Goal: Task Accomplishment & Management: Use online tool/utility

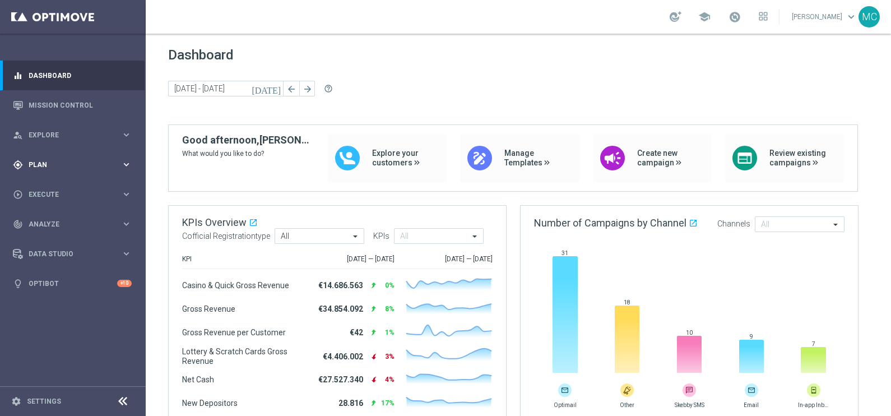
click at [126, 163] on icon "keyboard_arrow_right" at bounding box center [126, 164] width 11 height 11
click at [126, 219] on icon "keyboard_arrow_right" at bounding box center [126, 221] width 11 height 11
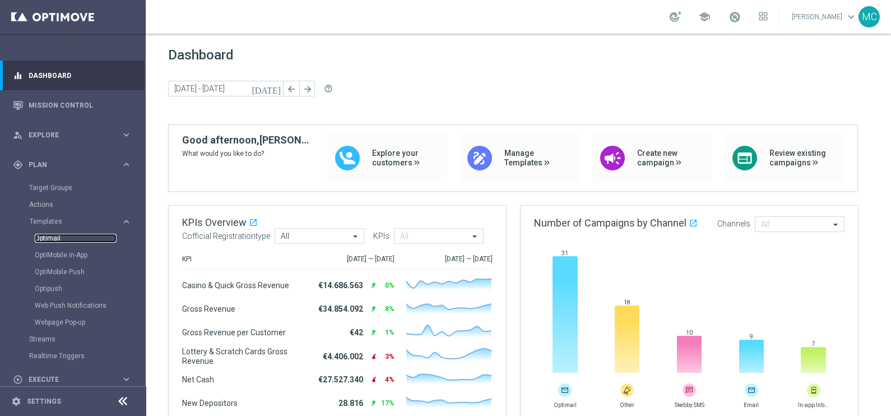
click at [53, 234] on link "Optimail" at bounding box center [76, 238] width 82 height 9
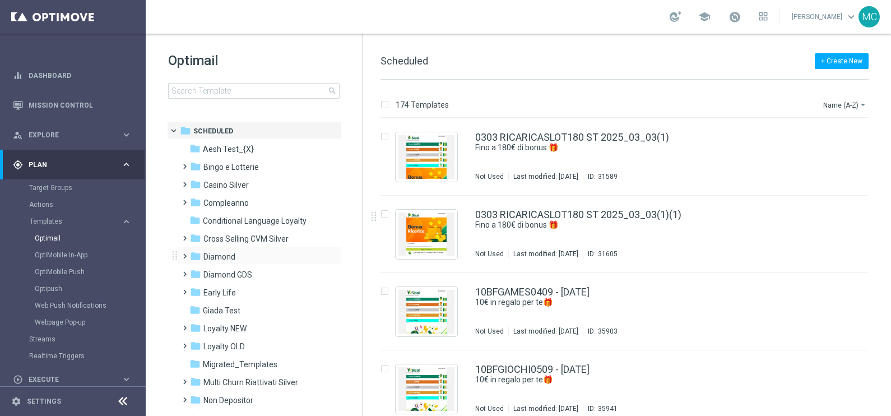
click at [185, 253] on span at bounding box center [182, 251] width 5 height 4
click at [194, 289] on span at bounding box center [193, 287] width 5 height 4
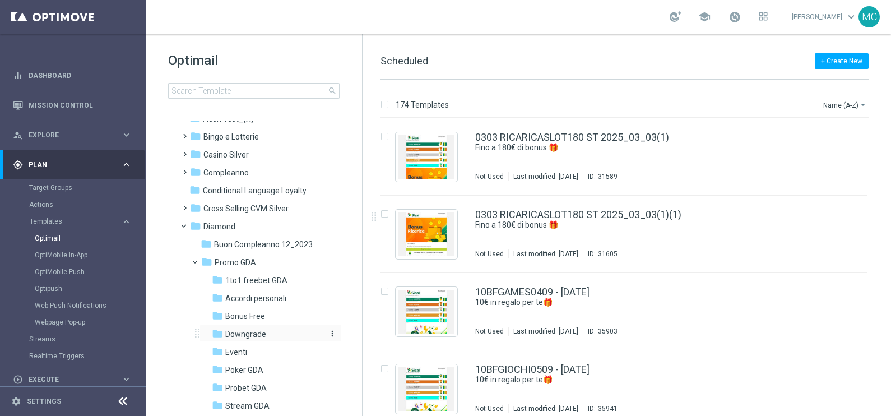
scroll to position [70, 0]
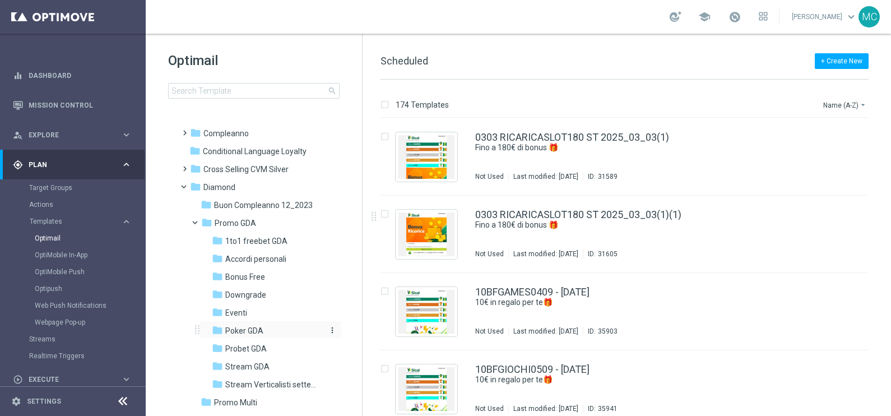
click at [241, 329] on span "Poker GDA" at bounding box center [244, 331] width 38 height 10
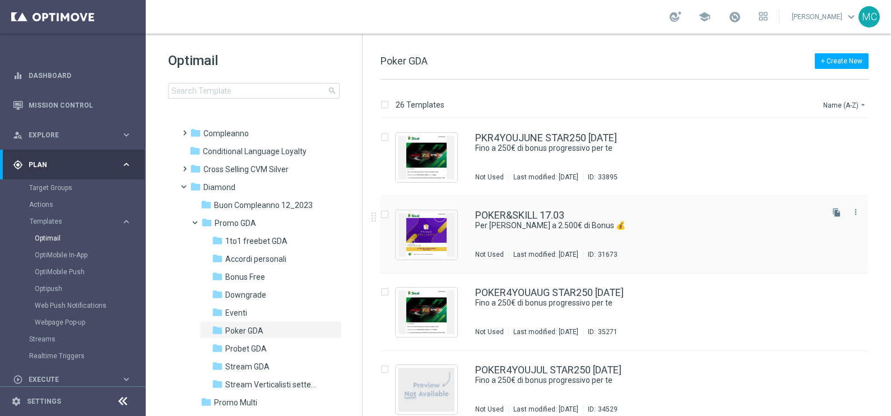
scroll to position [1191, 0]
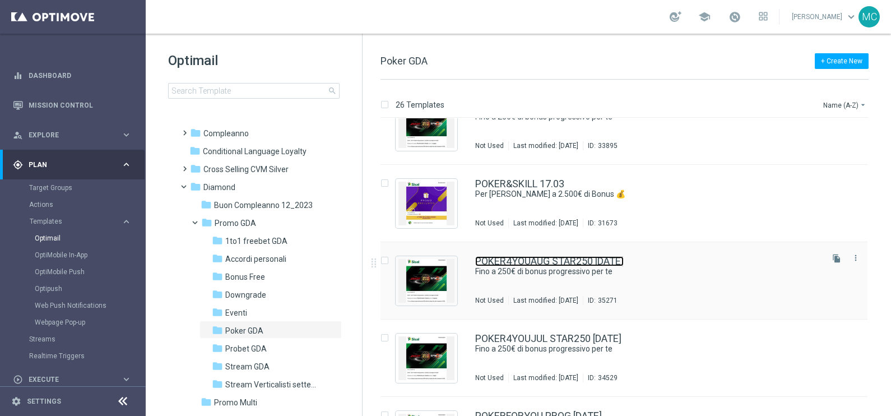
click at [617, 263] on link "POKER4YOUAUG STAR250 [DATE]" at bounding box center [549, 261] width 149 height 10
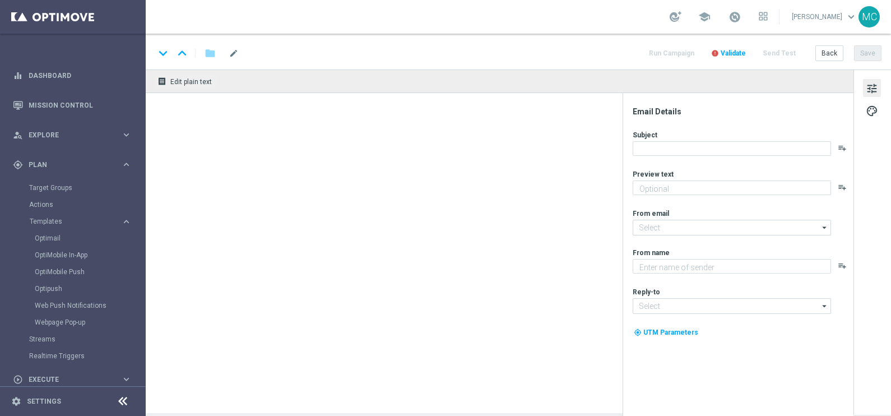
type textarea "Scopri cosa ti abbiamo riservato!"
type input "[EMAIL_ADDRESS][DOMAIN_NAME]"
type textarea "Sisal"
type input "[EMAIL_ADDRESS][DOMAIN_NAME]"
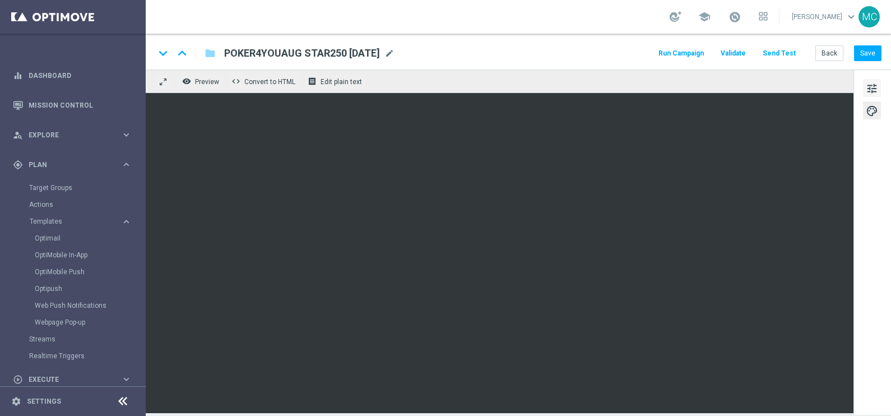
click at [713, 89] on span "tune" at bounding box center [872, 88] width 12 height 15
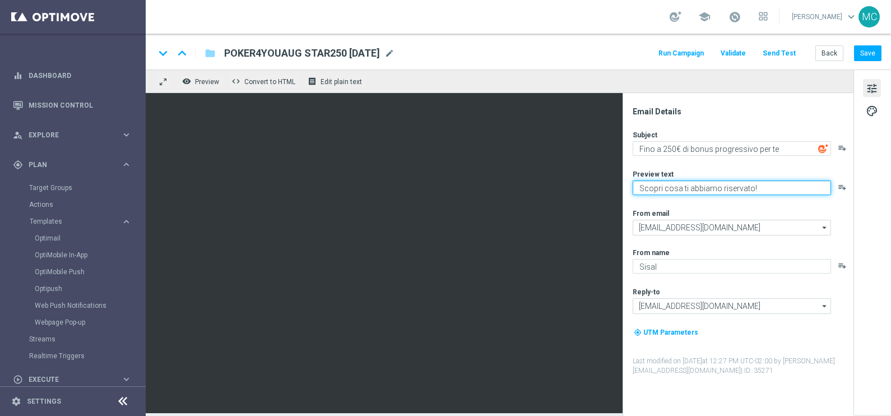
drag, startPoint x: 771, startPoint y: 182, endPoint x: 622, endPoint y: 184, distance: 148.6
click at [623, 185] on div "Email Details Subject Fino a 250€ di bonus progressivo per te playlist_add Prev…" at bounding box center [738, 254] width 231 height 323
paste textarea "♠️ DON’T STOP! Accendi la tua voglia di Poker"
type textarea "Scopri cosa ti abbiamo riservato!"
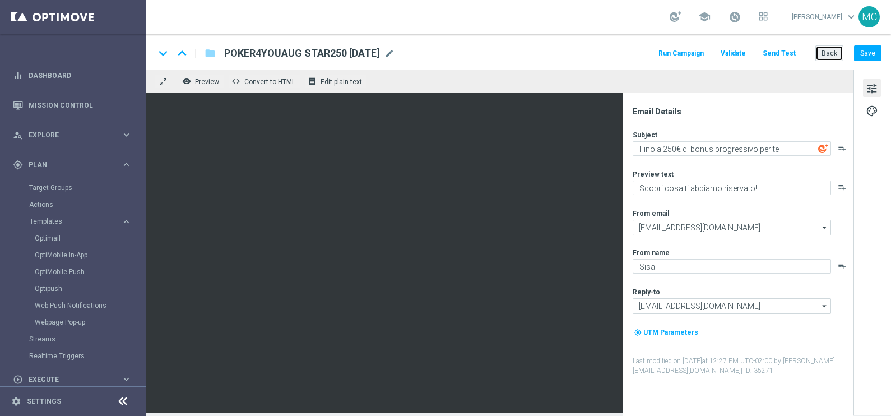
click at [713, 50] on button "Back" at bounding box center [830, 53] width 28 height 16
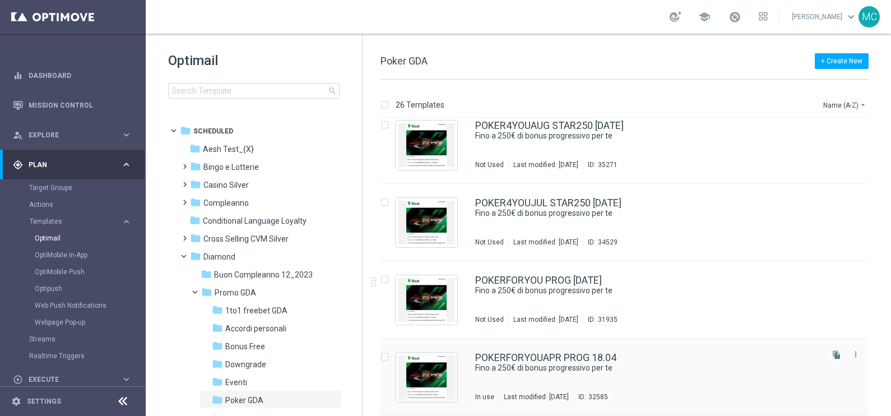
scroll to position [1257, 0]
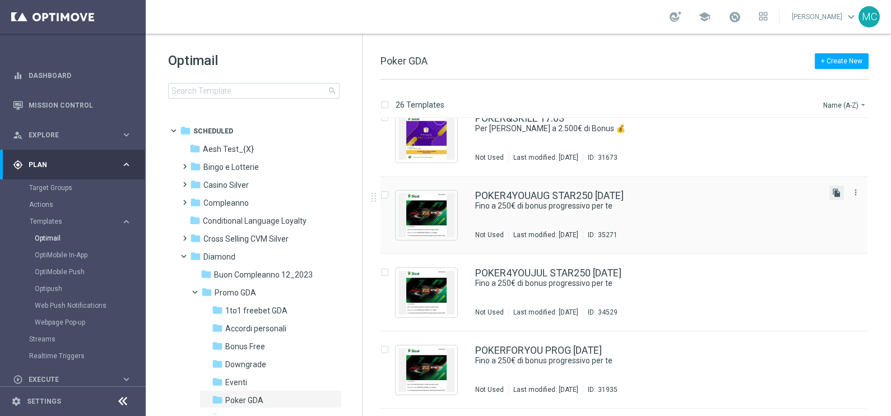
click at [713, 189] on icon "file_copy" at bounding box center [837, 192] width 9 height 9
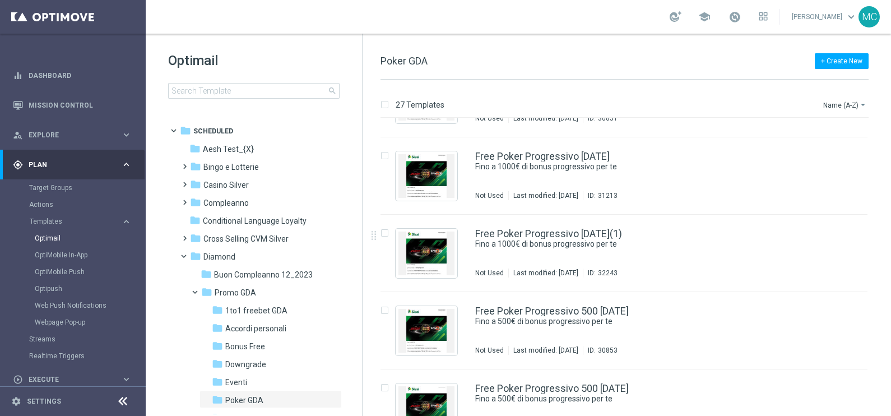
scroll to position [841, 0]
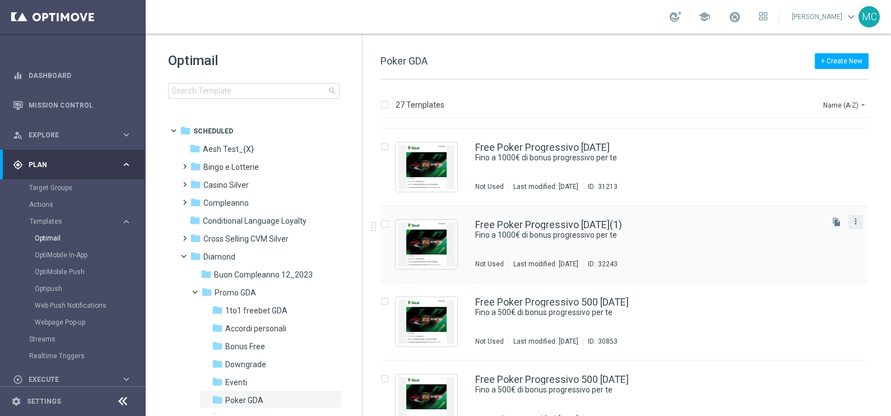
click at [713, 221] on icon "more_vert" at bounding box center [856, 221] width 9 height 9
click at [713, 263] on span "Delete" at bounding box center [786, 265] width 21 height 8
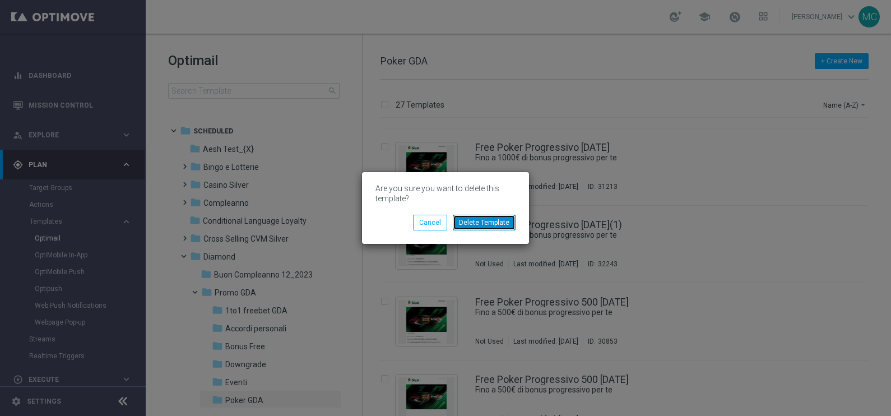
click at [503, 224] on button "Delete Template" at bounding box center [484, 223] width 63 height 16
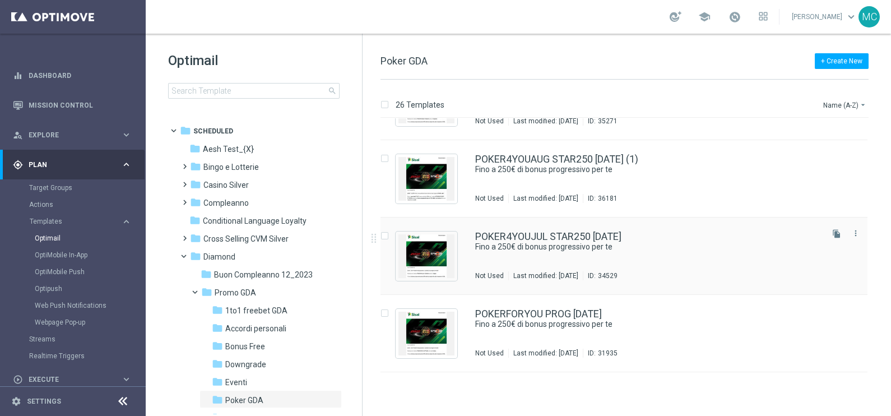
scroll to position [1223, 0]
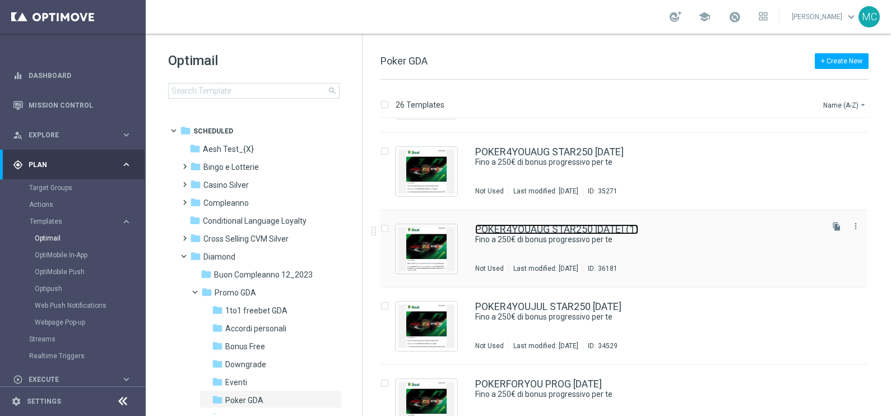
click at [574, 226] on link "POKER4YOUAUG STAR250 [DATE] (1)" at bounding box center [556, 229] width 163 height 10
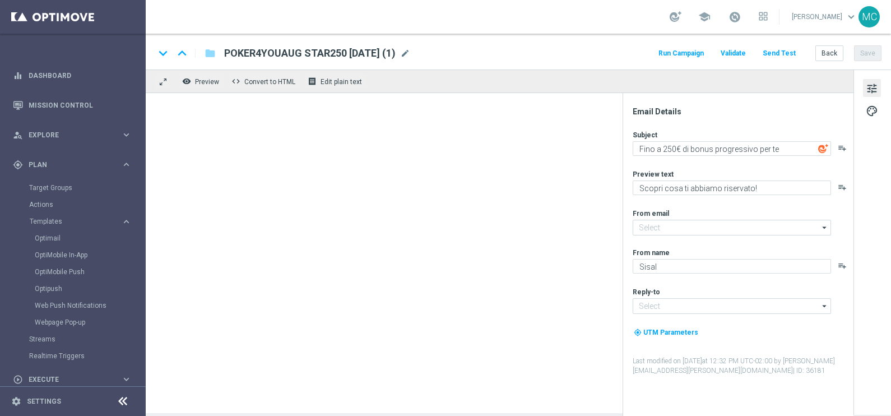
type input "[EMAIL_ADDRESS][DOMAIN_NAME]"
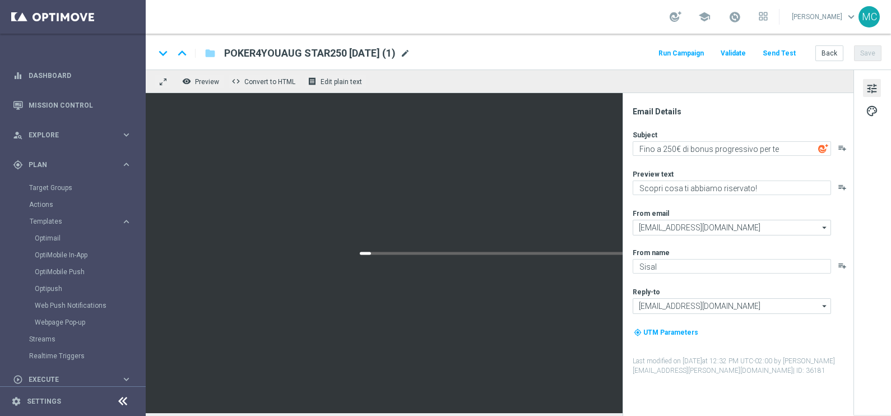
click at [410, 55] on span "mode_edit" at bounding box center [405, 53] width 10 height 10
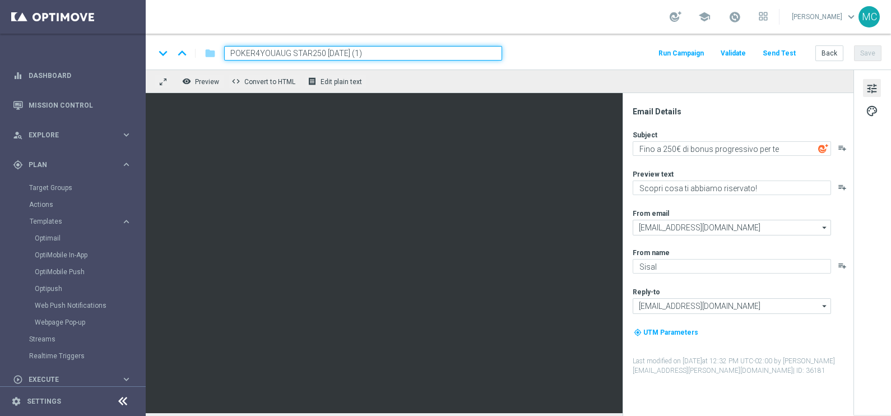
drag, startPoint x: 289, startPoint y: 53, endPoint x: 276, endPoint y: 53, distance: 12.3
click at [276, 53] on input "POKER4YOUAUG STAR250 [DATE] (1)" at bounding box center [363, 53] width 278 height 15
drag, startPoint x: 345, startPoint y: 50, endPoint x: 325, endPoint y: 50, distance: 19.6
click at [325, 50] on input "POKER4YOUSEP STAR250 [DATE] (1)" at bounding box center [363, 53] width 278 height 15
drag, startPoint x: 380, startPoint y: 55, endPoint x: 364, endPoint y: 54, distance: 15.7
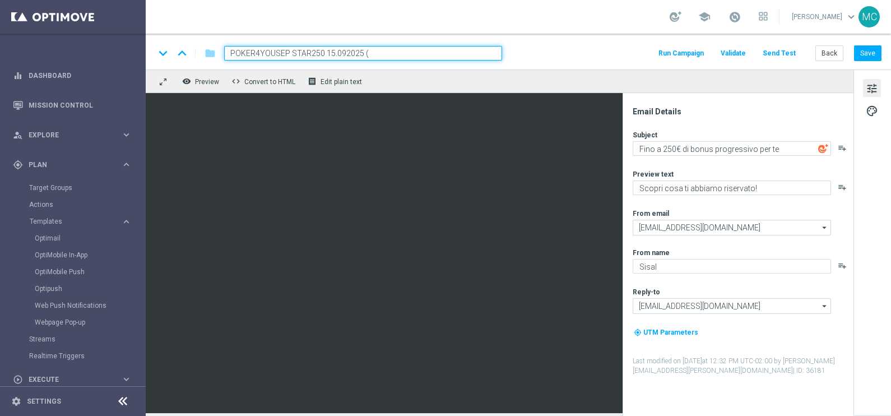
click at [364, 54] on input "POKER4YOUSEP STAR250 15.092025 (" at bounding box center [363, 53] width 278 height 15
click at [345, 53] on input "POKER4YOUSEP STAR250 15.092025" at bounding box center [363, 53] width 278 height 15
type input "POKER4YOUSEP STAR250 [DATE]"
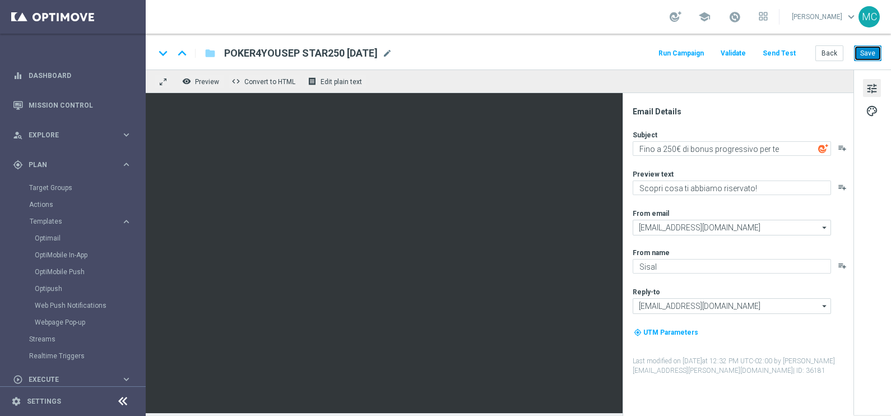
click at [713, 55] on button "Save" at bounding box center [867, 53] width 27 height 16
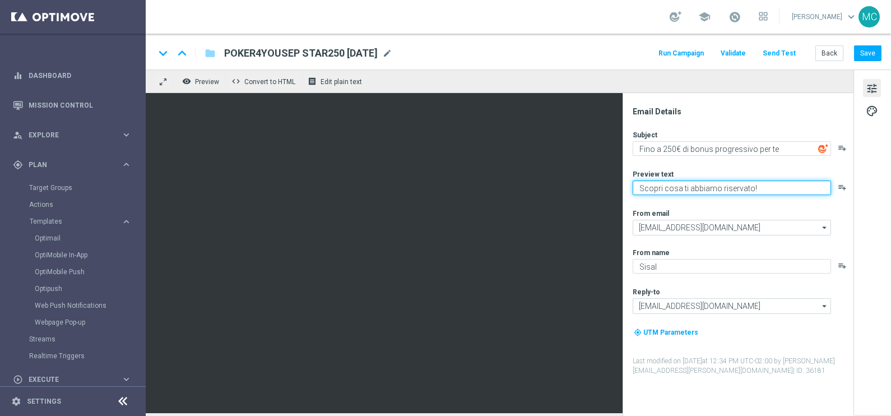
paste textarea "♠️ DON’T STOP! Accendi la tua voglia di Poker"
type textarea "♠️ DON’T STOP! Accendi la tua voglia di Poker"
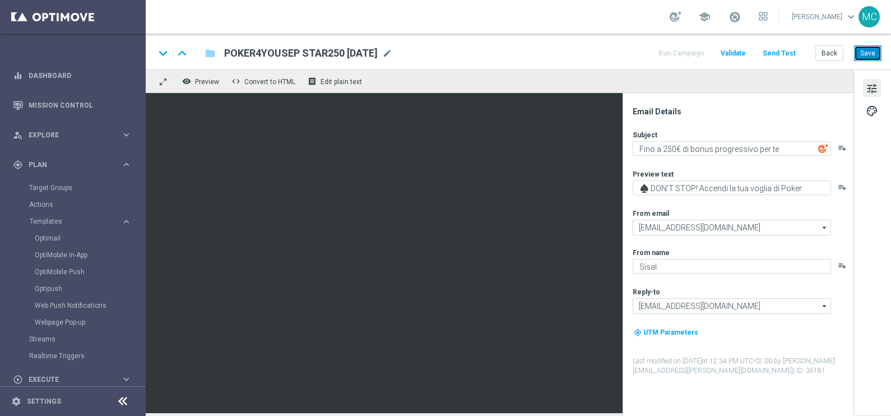
click at [713, 56] on button "Save" at bounding box center [867, 53] width 27 height 16
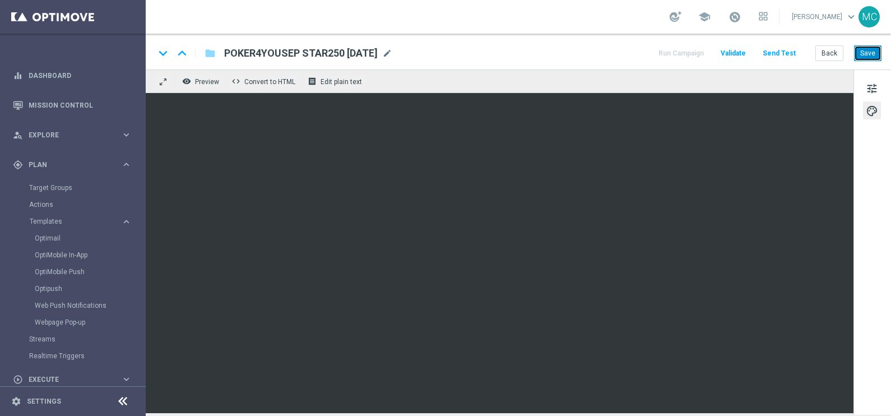
click at [713, 56] on button "Save" at bounding box center [867, 53] width 27 height 16
click at [713, 81] on span "tune" at bounding box center [872, 88] width 12 height 15
click at [713, 53] on button "Save" at bounding box center [867, 53] width 27 height 16
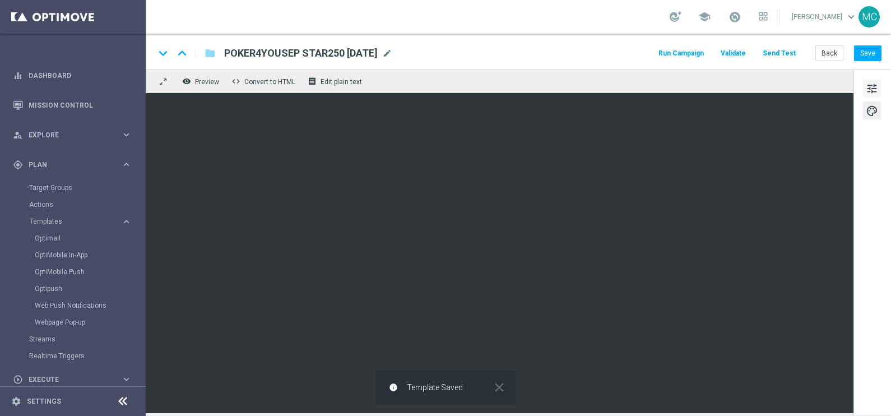
click at [713, 84] on span "tune" at bounding box center [872, 88] width 12 height 15
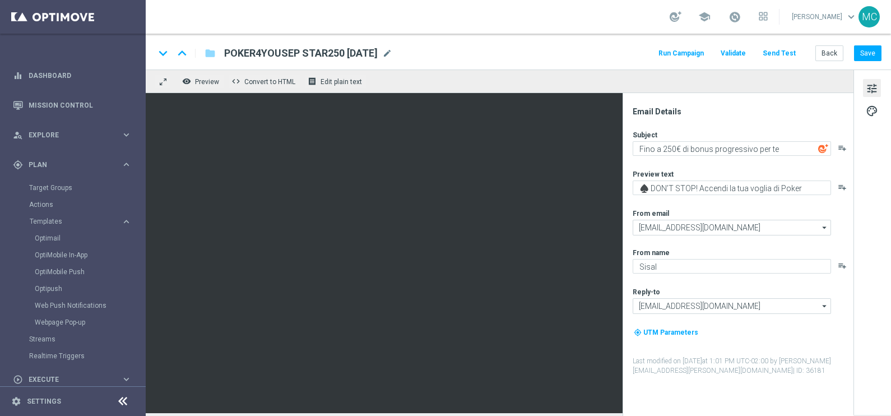
click at [687, 52] on button "Run Campaign" at bounding box center [681, 53] width 49 height 15
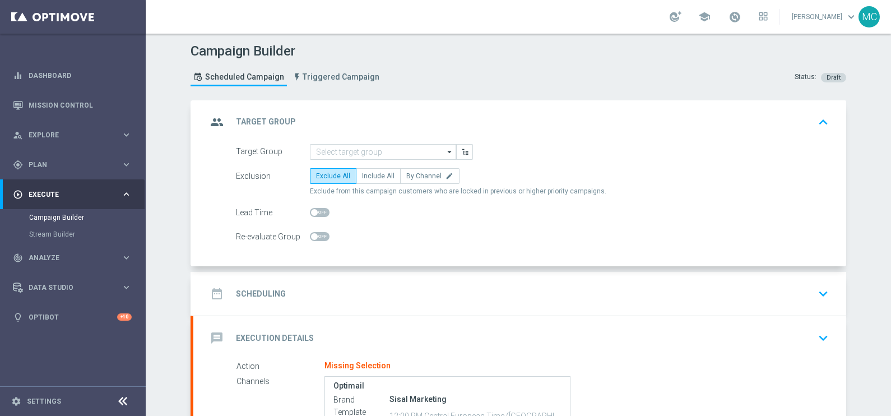
click at [445, 147] on icon "arrow_drop_down" at bounding box center [450, 152] width 11 height 15
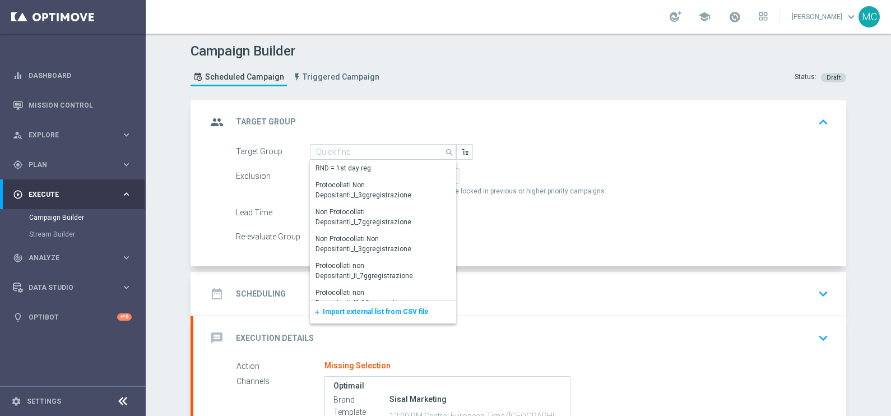
click at [354, 309] on span "Import external list from CSV file" at bounding box center [376, 312] width 106 height 8
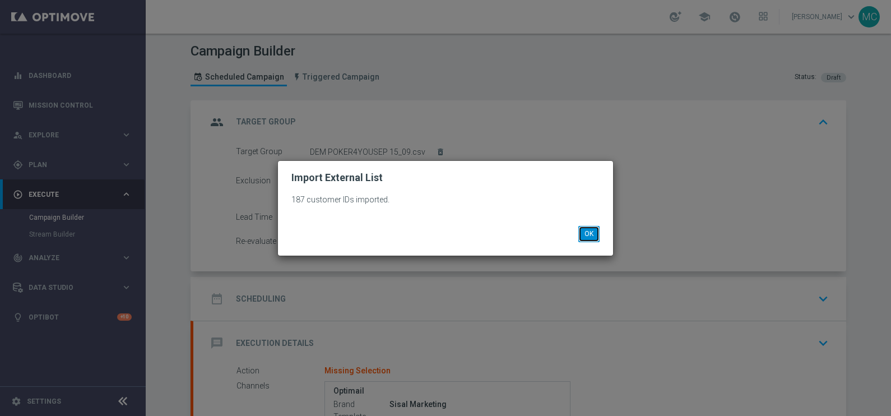
click at [588, 235] on button "OK" at bounding box center [589, 234] width 21 height 16
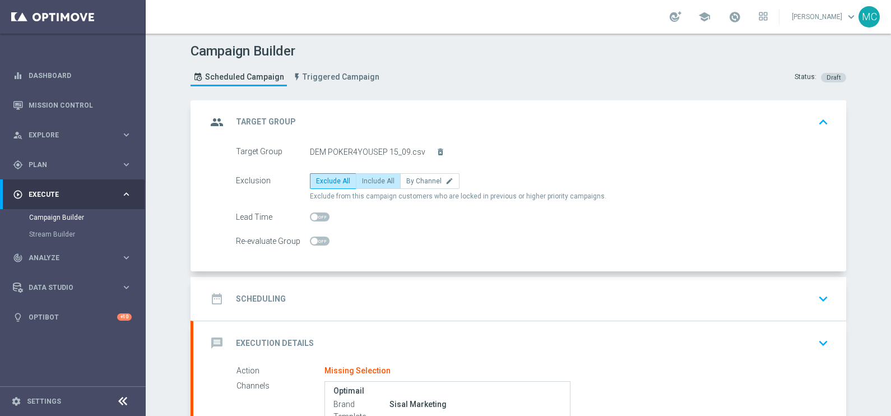
click at [375, 182] on span "Include All" at bounding box center [378, 181] width 33 height 8
click at [369, 182] on input "Include All" at bounding box center [365, 182] width 7 height 7
radio input "true"
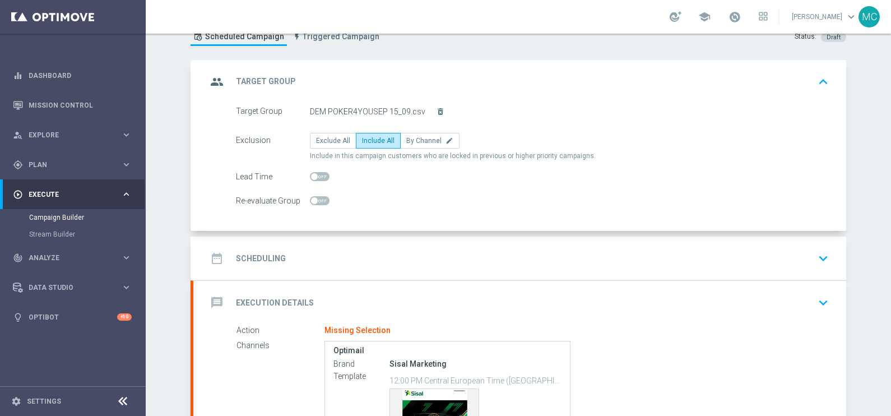
scroll to position [140, 0]
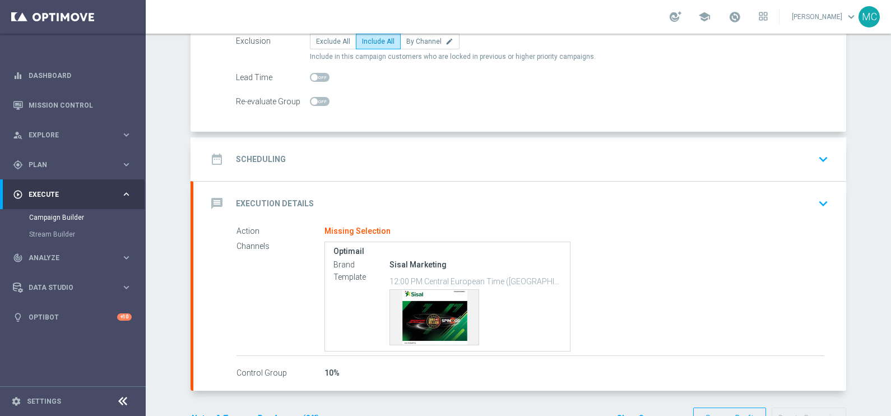
click at [713, 159] on icon "keyboard_arrow_down" at bounding box center [823, 159] width 17 height 17
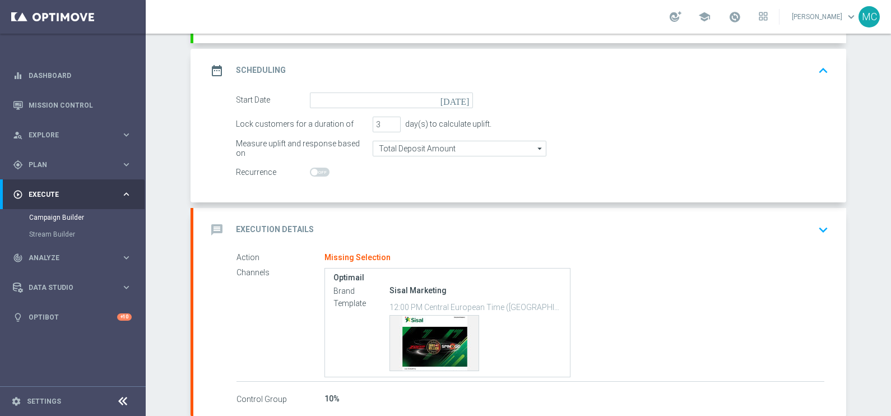
click at [457, 95] on icon "[DATE]" at bounding box center [457, 99] width 33 height 12
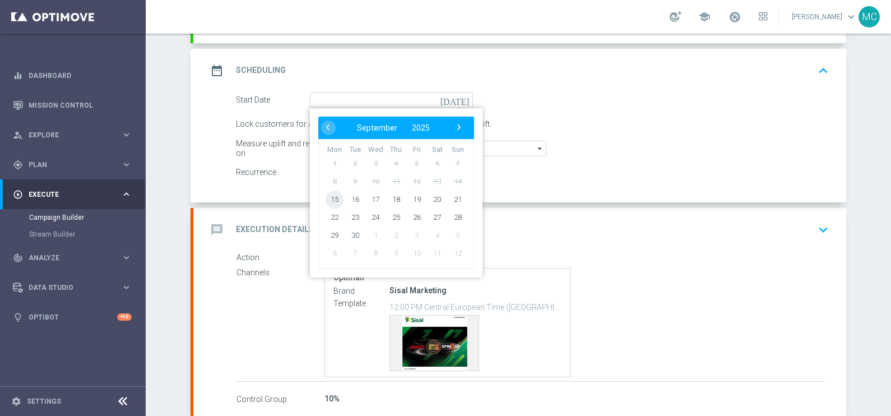
click at [331, 196] on span "15" at bounding box center [335, 199] width 18 height 18
type input "[DATE]"
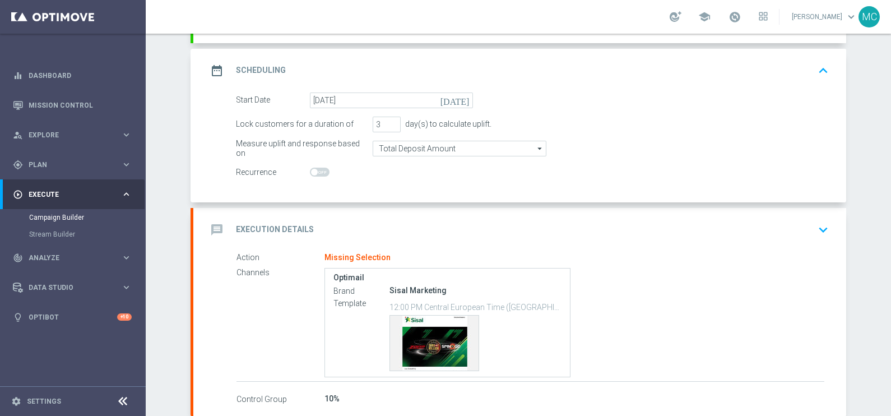
click at [713, 224] on div "message Execution Details keyboard_arrow_down" at bounding box center [519, 230] width 653 height 44
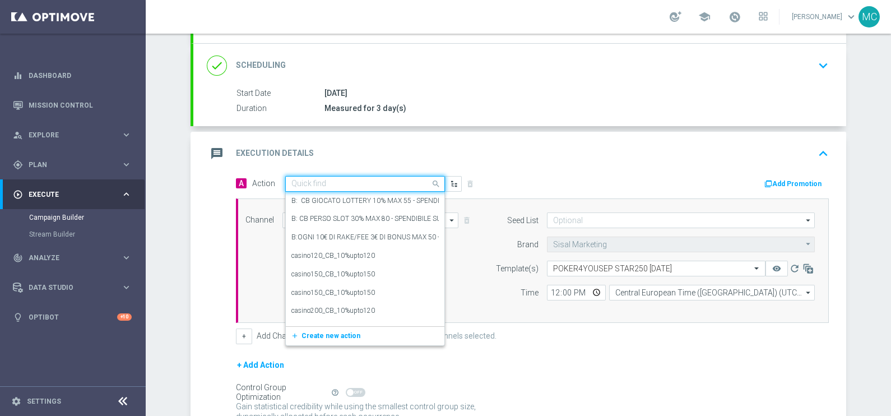
click at [354, 183] on input "text" at bounding box center [354, 184] width 125 height 10
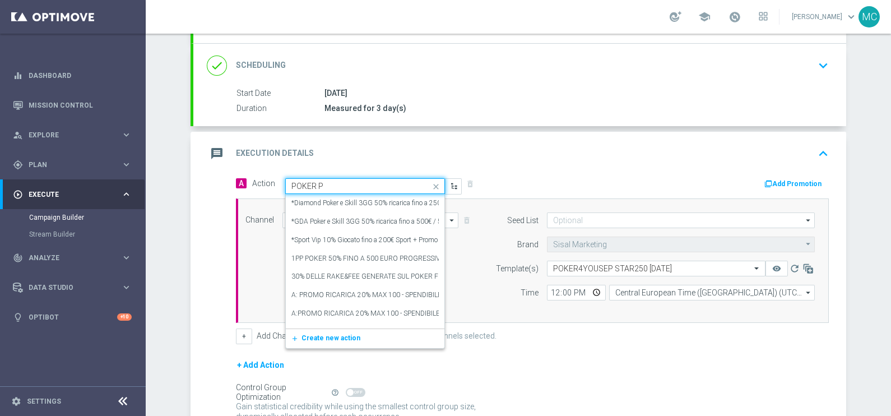
type input "POKER PR"
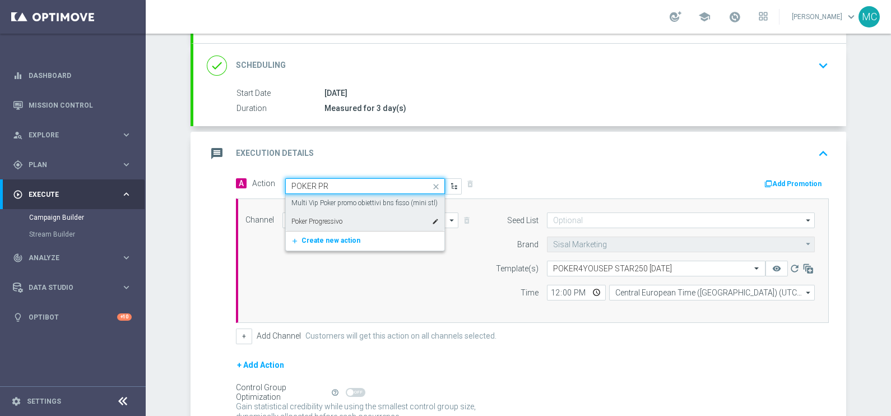
click at [364, 210] on div "Multi Vip Poker promo obiettivi bns fisso (mini stl) edit Poker Progressivo edit" at bounding box center [365, 212] width 159 height 37
click at [349, 219] on div "Poker Progressivo edit" at bounding box center [365, 221] width 147 height 19
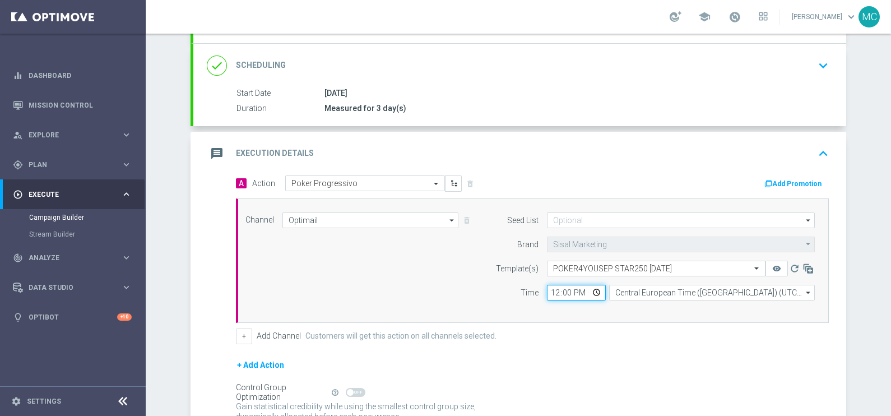
drag, startPoint x: 544, startPoint y: 290, endPoint x: 527, endPoint y: 290, distance: 16.8
click at [527, 290] on div "Time 12:00 Central European Time ([GEOGRAPHIC_DATA]) (UTC +02:00) Central Europ…" at bounding box center [653, 293] width 342 height 16
type input "14:00"
click at [631, 332] on form "A Action Select action Poker Progressivo delete_forever Add Promotion Channel O…" at bounding box center [532, 311] width 593 height 272
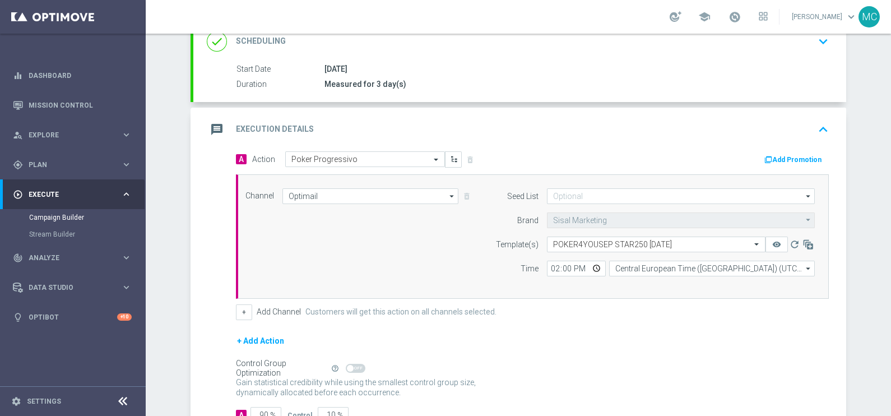
scroll to position [242, 0]
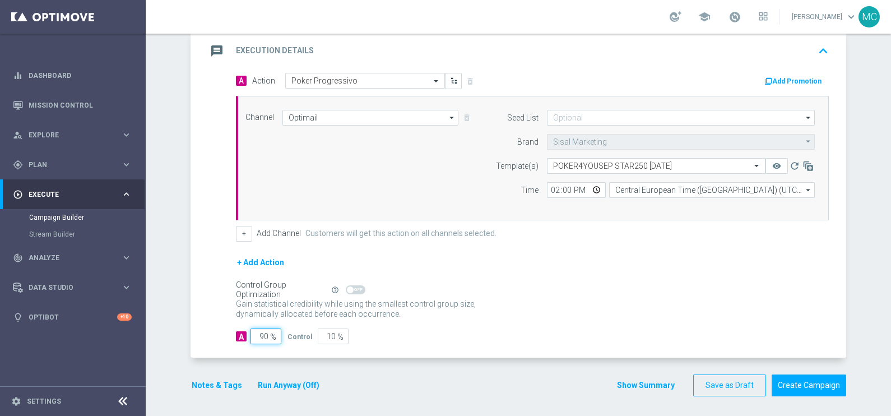
click at [290, 332] on div "A 90 % Control 10 %" at bounding box center [532, 337] width 593 height 16
type input "1"
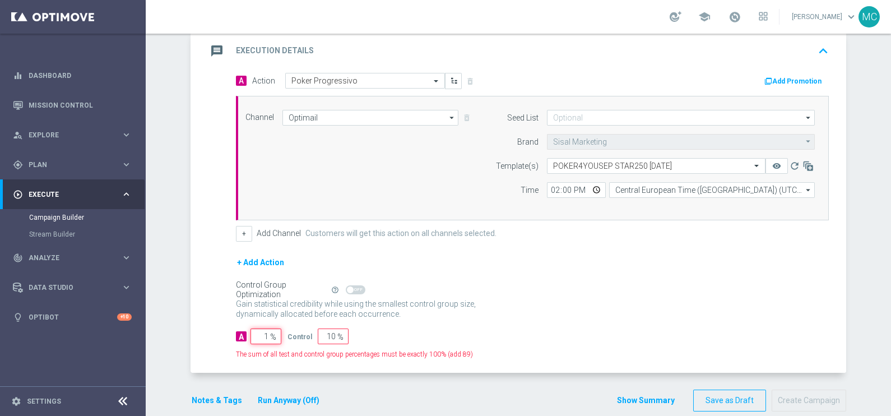
type input "99"
type input "10"
type input "90"
type input "100"
type input "0"
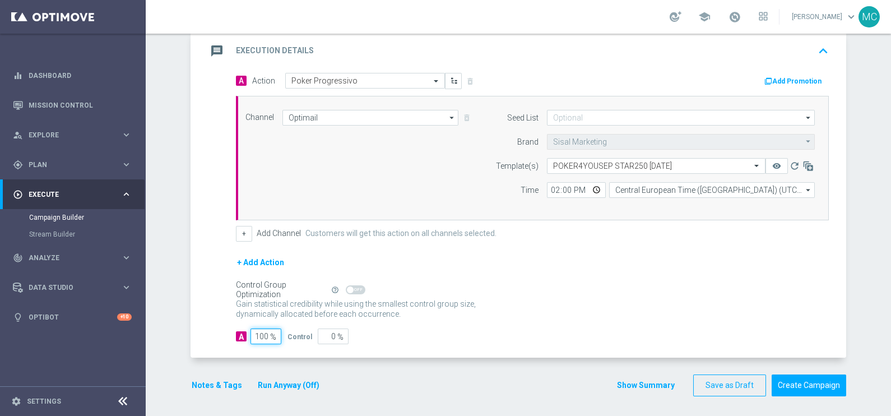
type input "100"
click at [594, 312] on div "Gain statistical credibility while using the smallest control group size, dynam…" at bounding box center [532, 309] width 593 height 27
click at [713, 332] on button "Create Campaign" at bounding box center [809, 386] width 75 height 22
